Goal: Check status: Check status

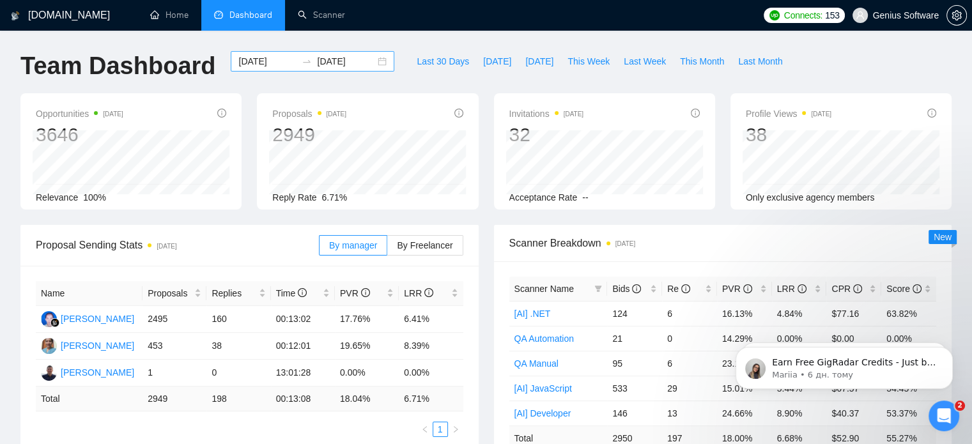
click at [251, 63] on input "2025-04-01" at bounding box center [267, 61] width 58 height 14
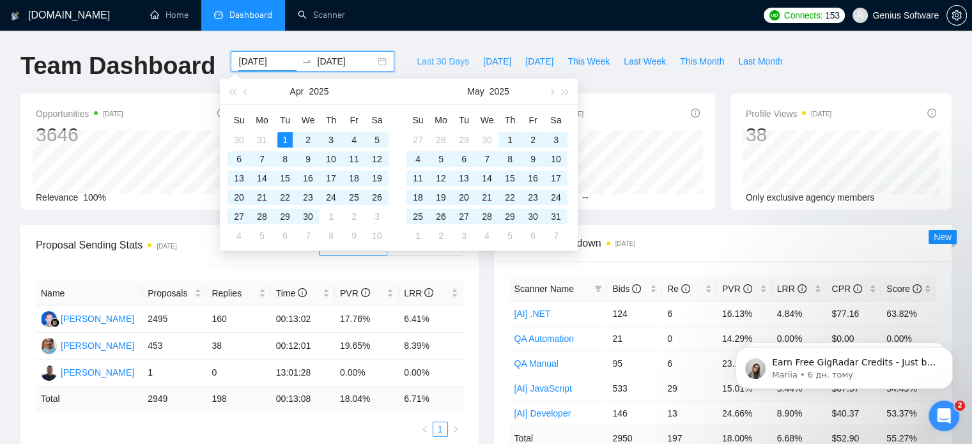
click at [431, 63] on span "Last 30 Days" at bounding box center [443, 61] width 52 height 14
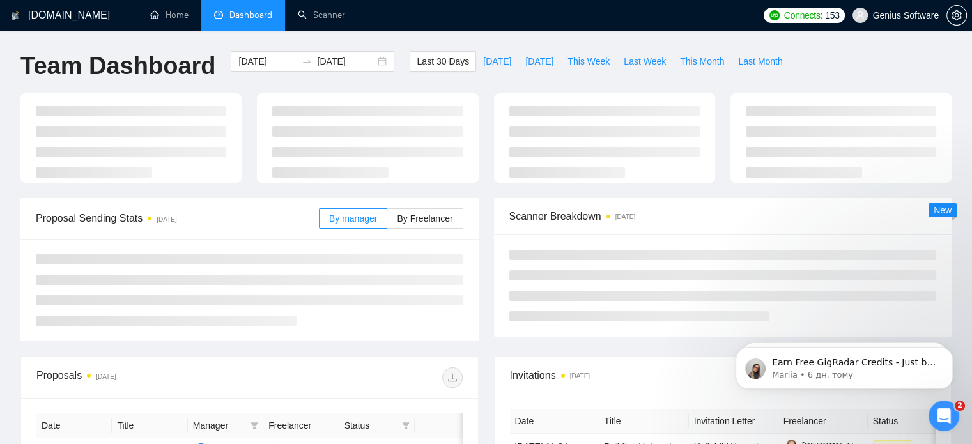
type input "2025-09-07"
type input "2025-10-07"
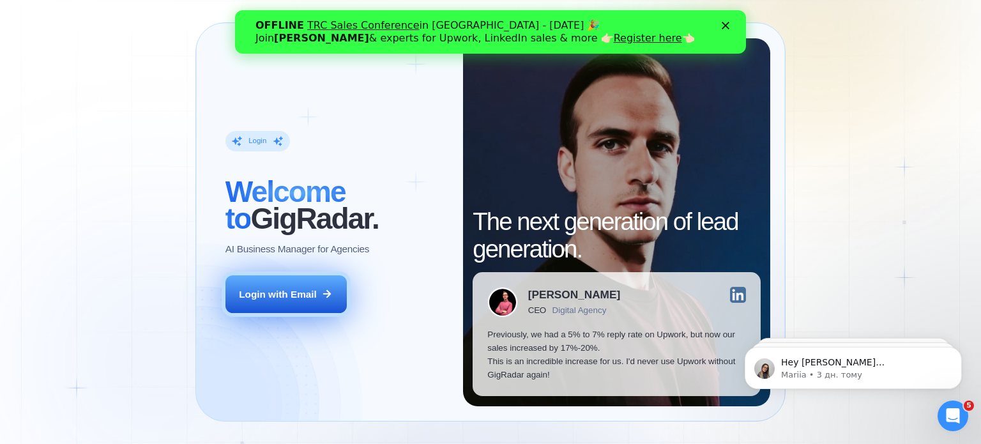
click at [318, 287] on button "Login with Email" at bounding box center [286, 294] width 121 height 38
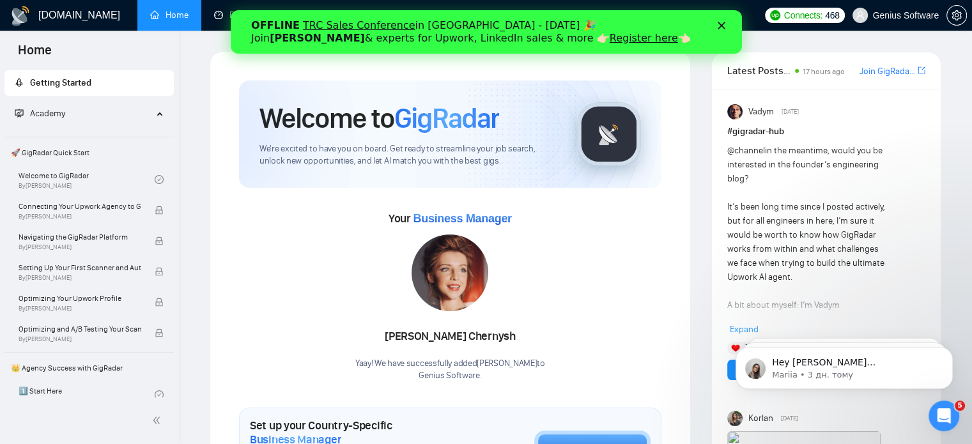
click at [719, 29] on div "OFFLINE TRC Sales Conference in Kyiv - October 18 🎉 Join Tamara Levit & experts…" at bounding box center [485, 31] width 470 height 33
click at [722, 22] on icon "Закрити" at bounding box center [721, 26] width 8 height 8
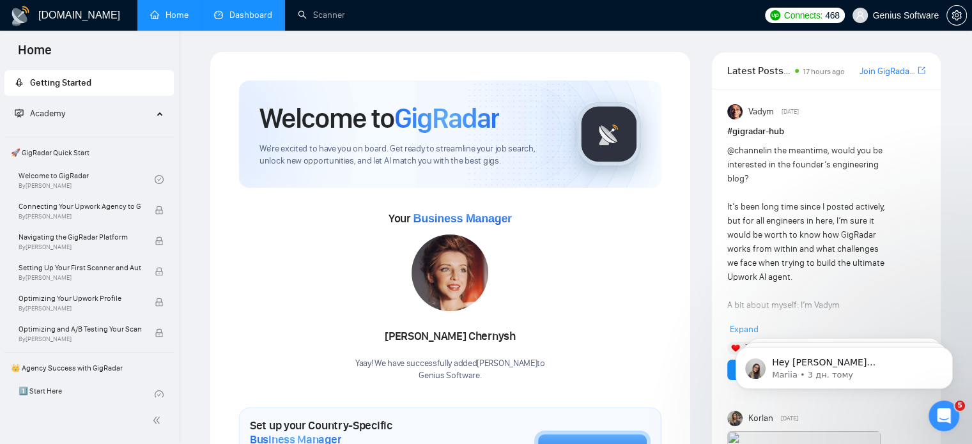
click at [268, 19] on link "Dashboard" at bounding box center [243, 15] width 58 height 11
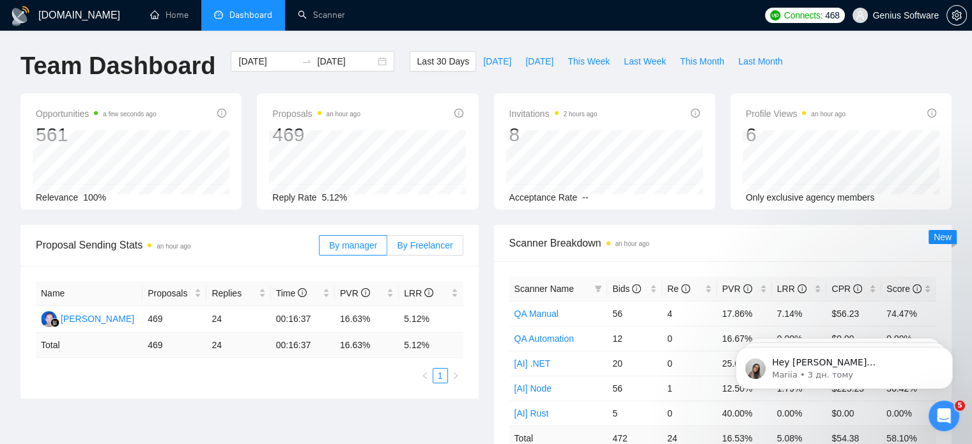
click at [431, 237] on label "By Freelancer" at bounding box center [424, 245] width 75 height 20
click at [387, 249] on input "By Freelancer" at bounding box center [387, 249] width 0 height 0
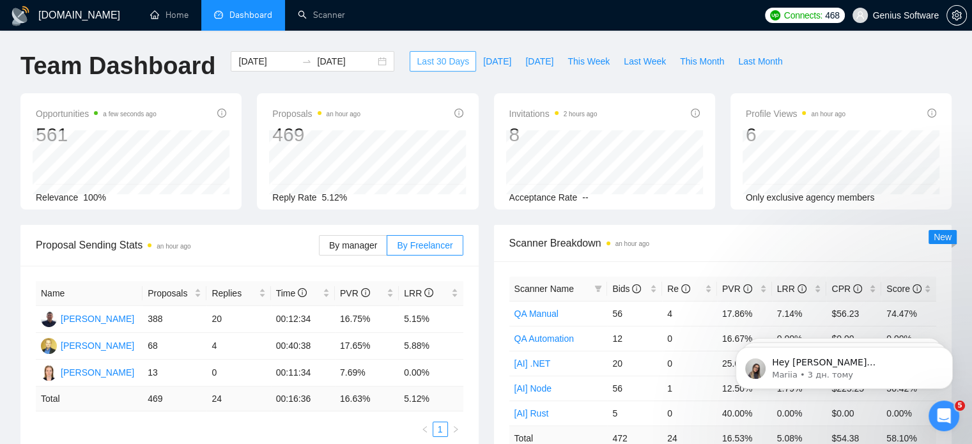
click at [446, 61] on span "Last 30 Days" at bounding box center [443, 61] width 52 height 14
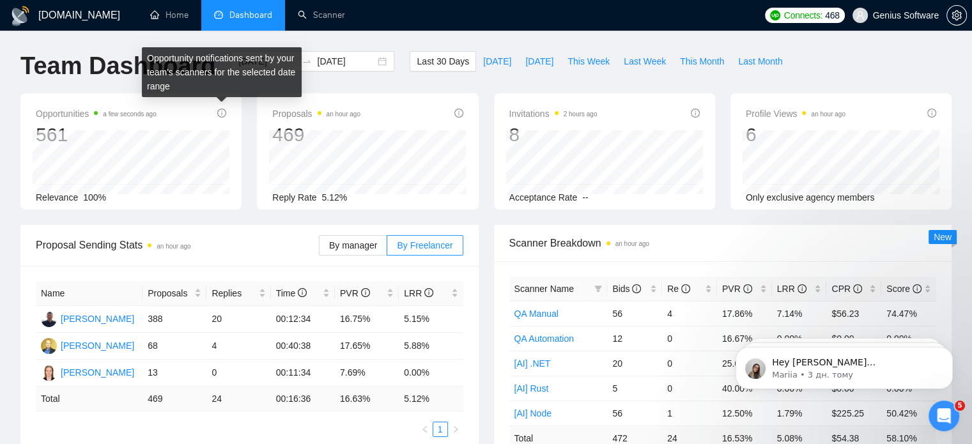
click at [222, 114] on icon "info-circle" at bounding box center [221, 113] width 9 height 9
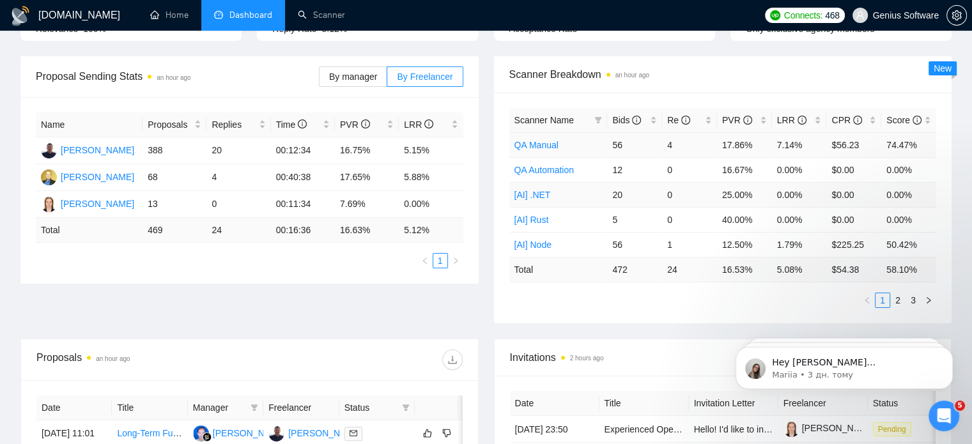
scroll to position [192, 0]
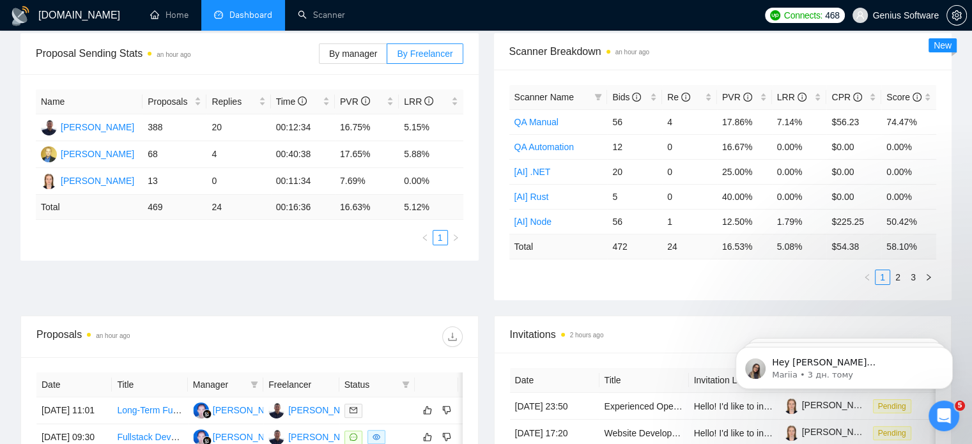
drag, startPoint x: 897, startPoint y: 275, endPoint x: 633, endPoint y: 279, distance: 263.9
click at [633, 279] on ul "1 2 3" at bounding box center [722, 277] width 427 height 15
click at [705, 91] on div "Re" at bounding box center [689, 97] width 45 height 14
click at [897, 276] on link "2" at bounding box center [898, 277] width 14 height 14
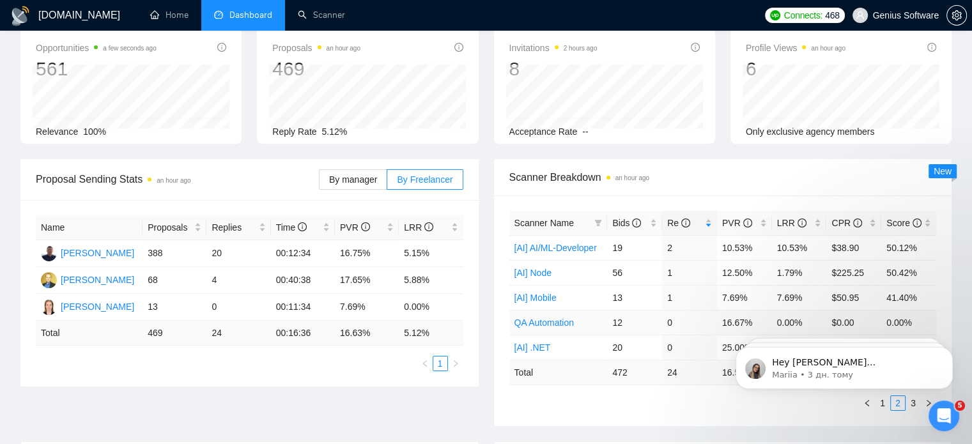
scroll to position [128, 0]
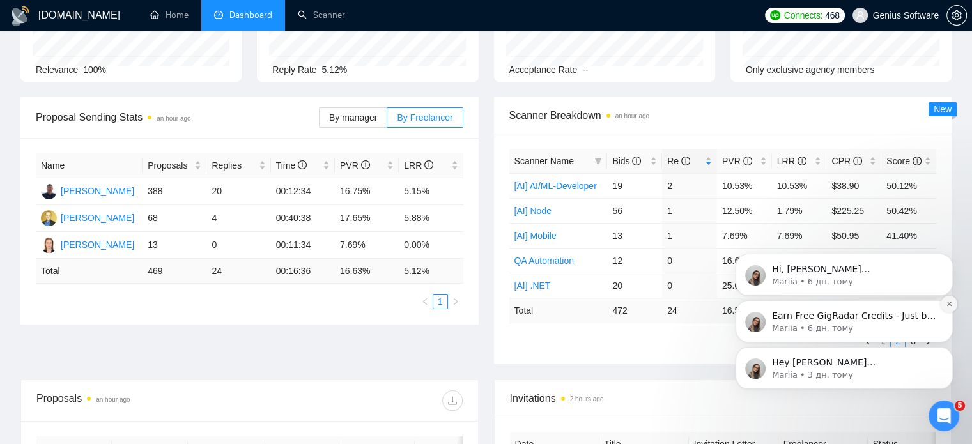
click at [947, 309] on button "Dismiss notification" at bounding box center [948, 304] width 17 height 17
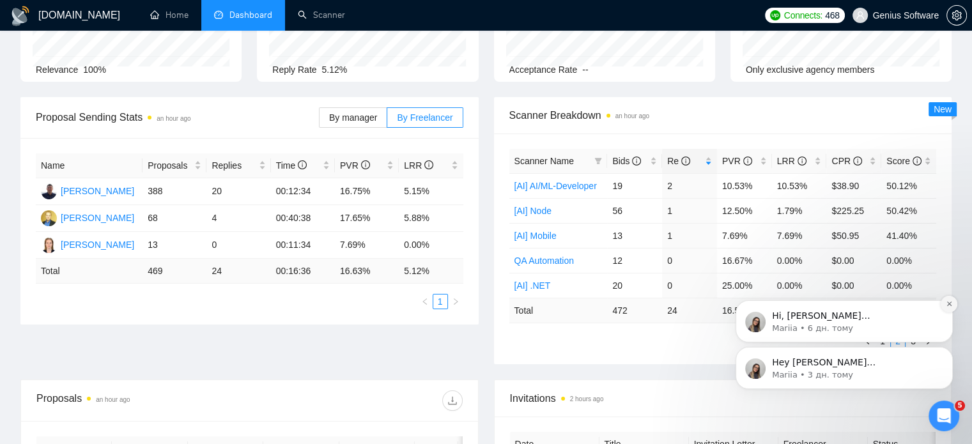
click at [951, 305] on icon "Dismiss notification" at bounding box center [949, 303] width 7 height 7
click at [951, 353] on icon "Dismiss notification" at bounding box center [949, 350] width 7 height 7
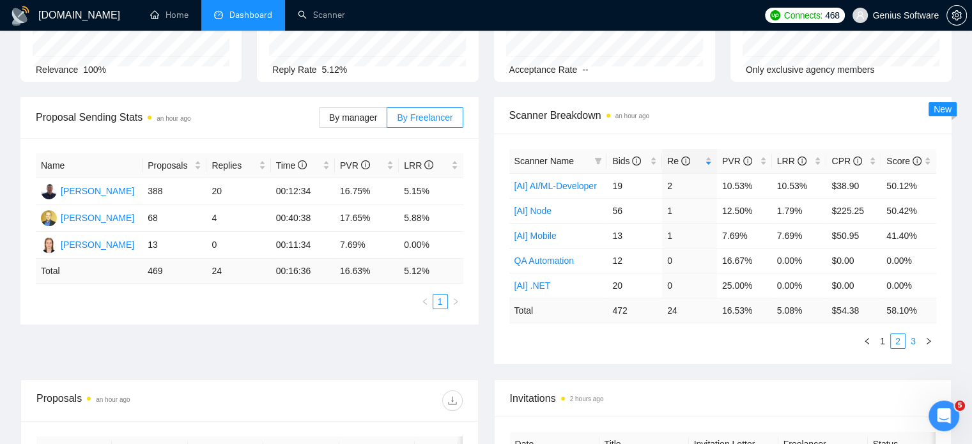
click at [912, 338] on link "3" at bounding box center [913, 341] width 14 height 14
click at [880, 342] on link "1" at bounding box center [882, 341] width 14 height 14
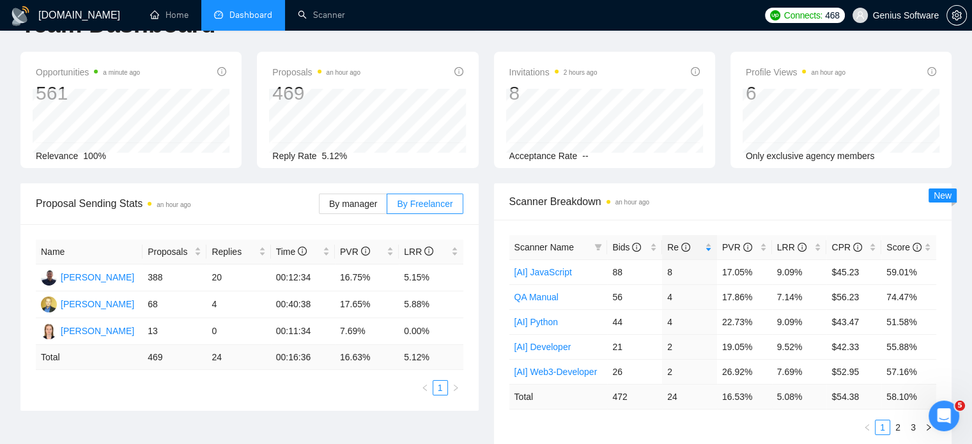
scroll to position [64, 0]
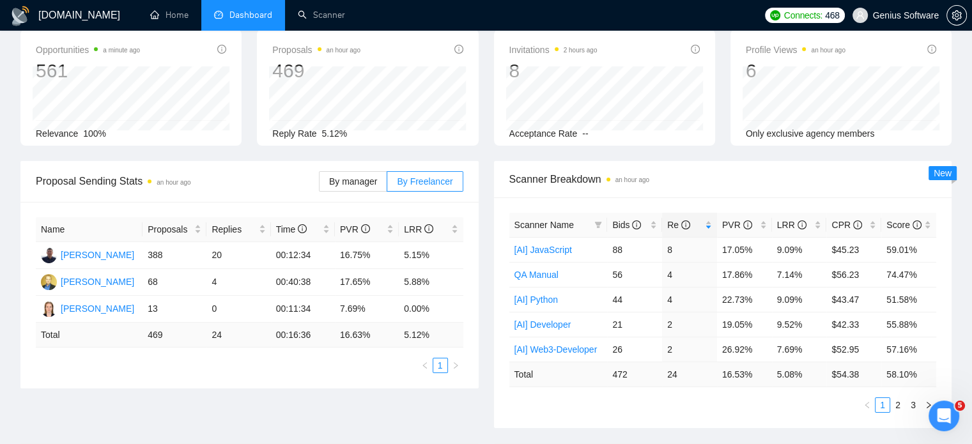
click at [235, 193] on div "Proposal Sending Stats an hour ago" at bounding box center [177, 181] width 283 height 36
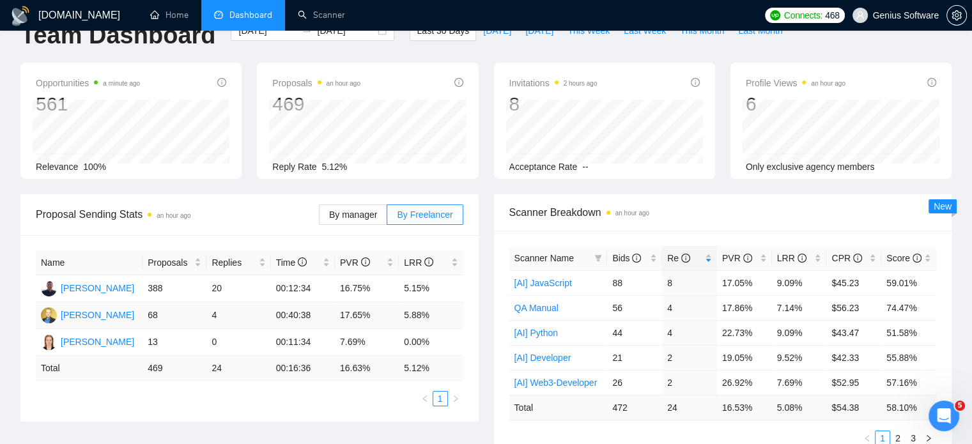
scroll to position [0, 0]
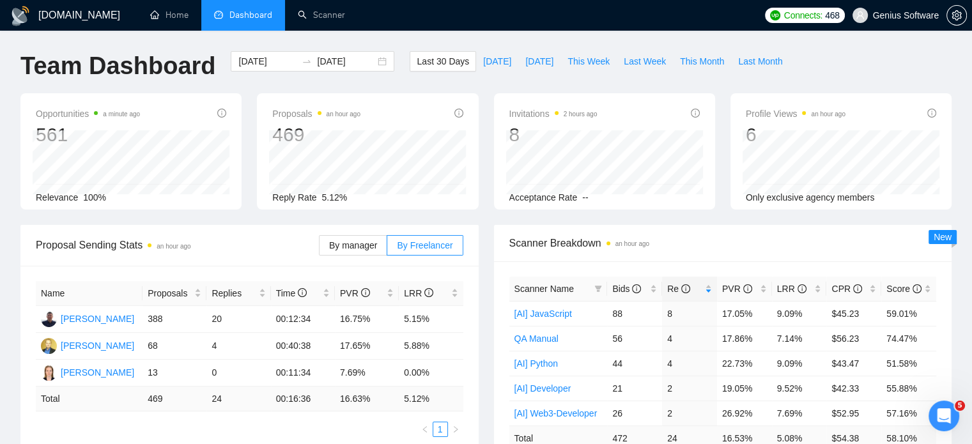
click at [490, 210] on div "Opportunities a minute ago 561 2025-10-01 Relevant 26 Relevance 100% Proposals …" at bounding box center [486, 159] width 946 height 132
click at [751, 58] on span "Last Month" at bounding box center [760, 61] width 44 height 14
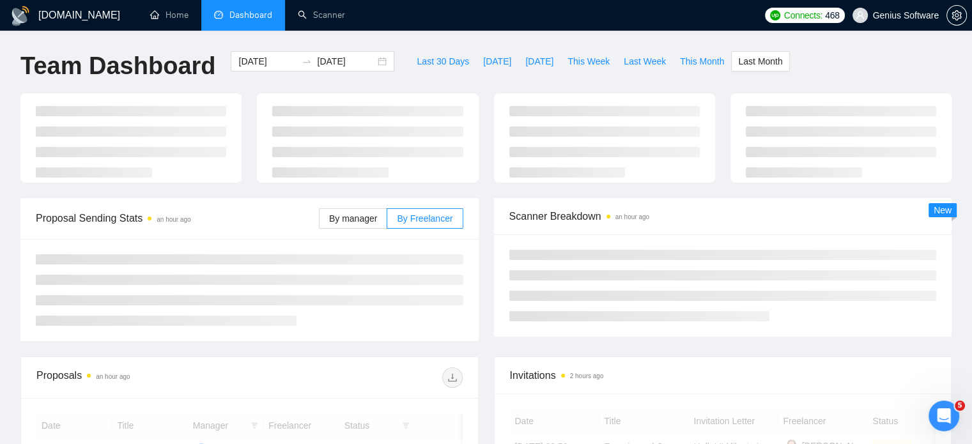
type input "2025-09-01"
type input "2025-09-30"
